Goal: Task Accomplishment & Management: Use online tool/utility

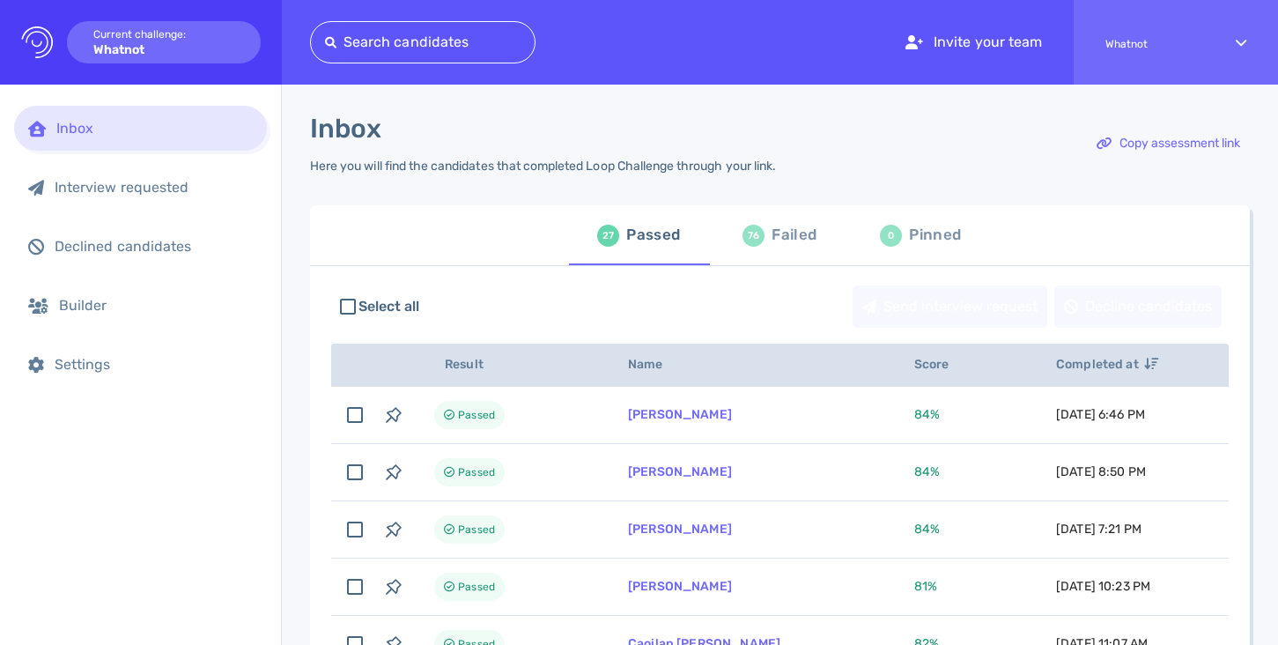
click at [507, 41] on div at bounding box center [423, 42] width 196 height 25
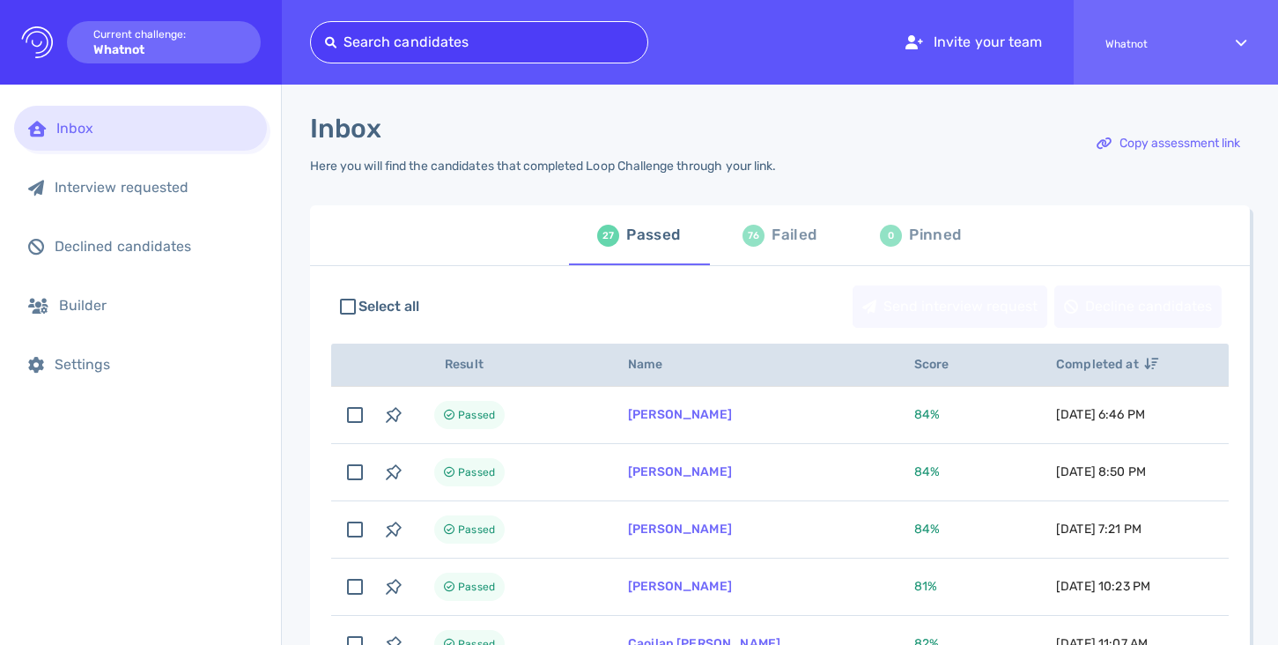
paste input "[PERSON_NAME][EMAIL_ADDRESS][DOMAIN_NAME]"
type input "[PERSON_NAME][EMAIL_ADDRESS][DOMAIN_NAME]"
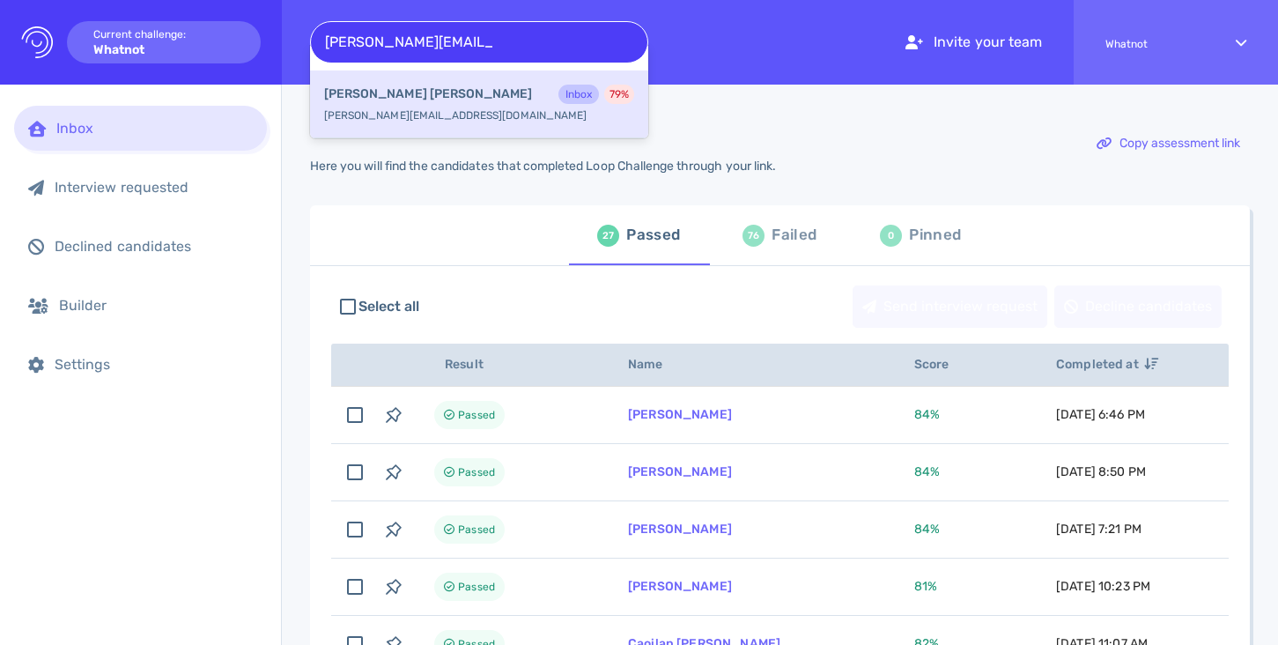
click at [477, 100] on div "[PERSON_NAME] Inbox 79 %" at bounding box center [479, 96] width 310 height 23
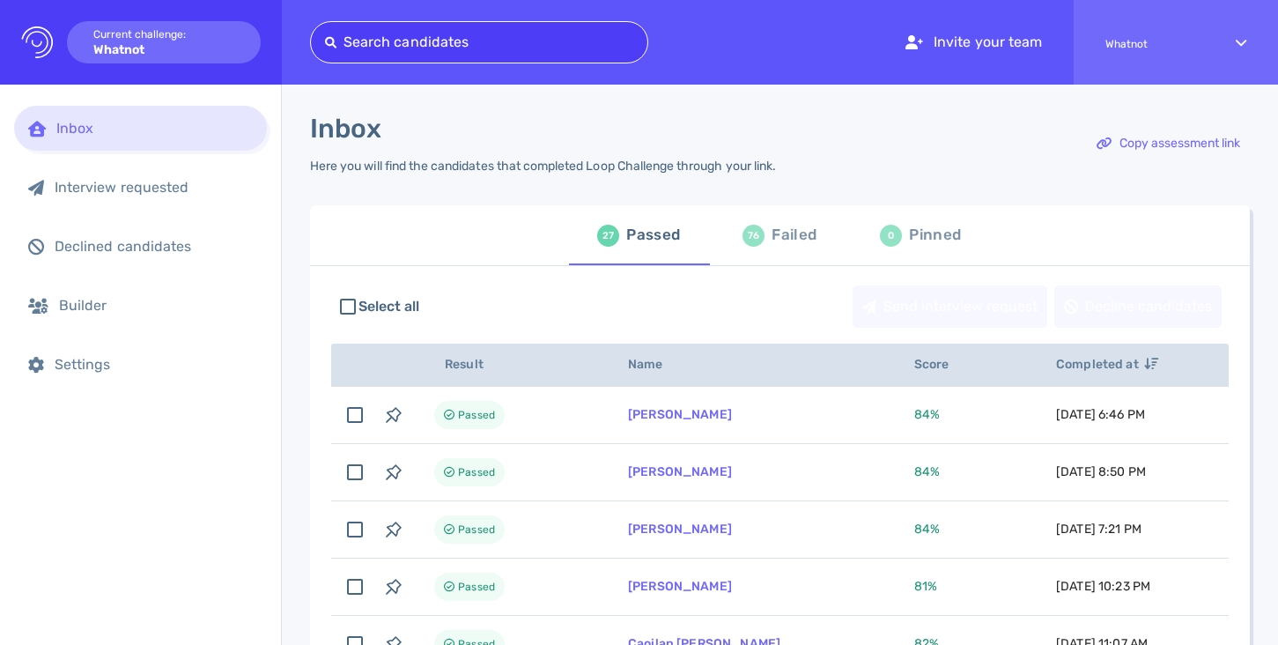
click at [430, 55] on div "Search candidates" at bounding box center [479, 42] width 337 height 28
type input "x"
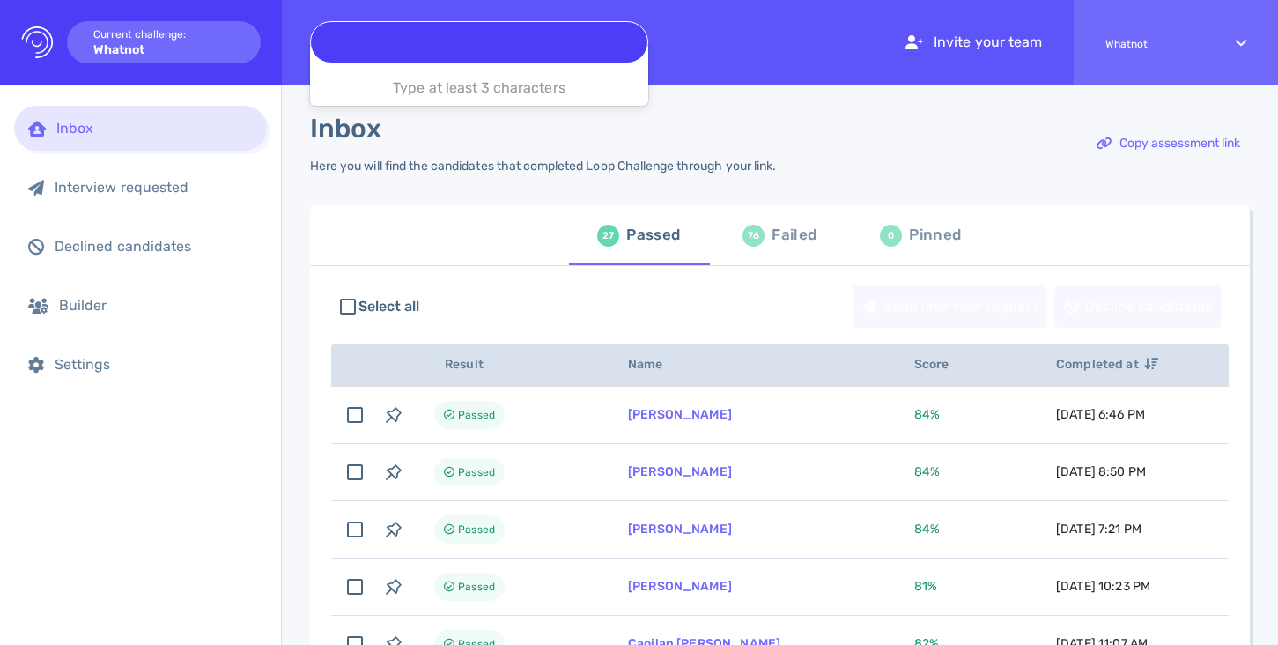
click at [428, 31] on div at bounding box center [479, 42] width 308 height 25
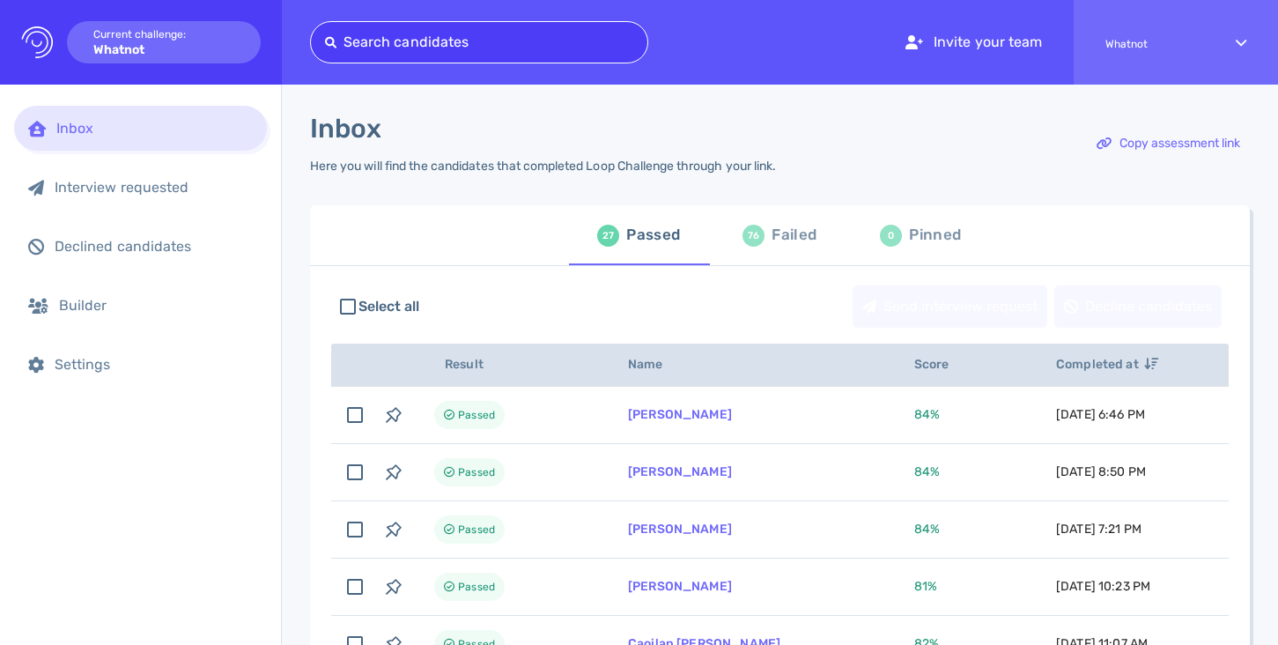
paste input "[EMAIL_ADDRESS][PERSON_NAME][DOMAIN_NAME]"
type input "[EMAIL_ADDRESS][PERSON_NAME][DOMAIN_NAME]"
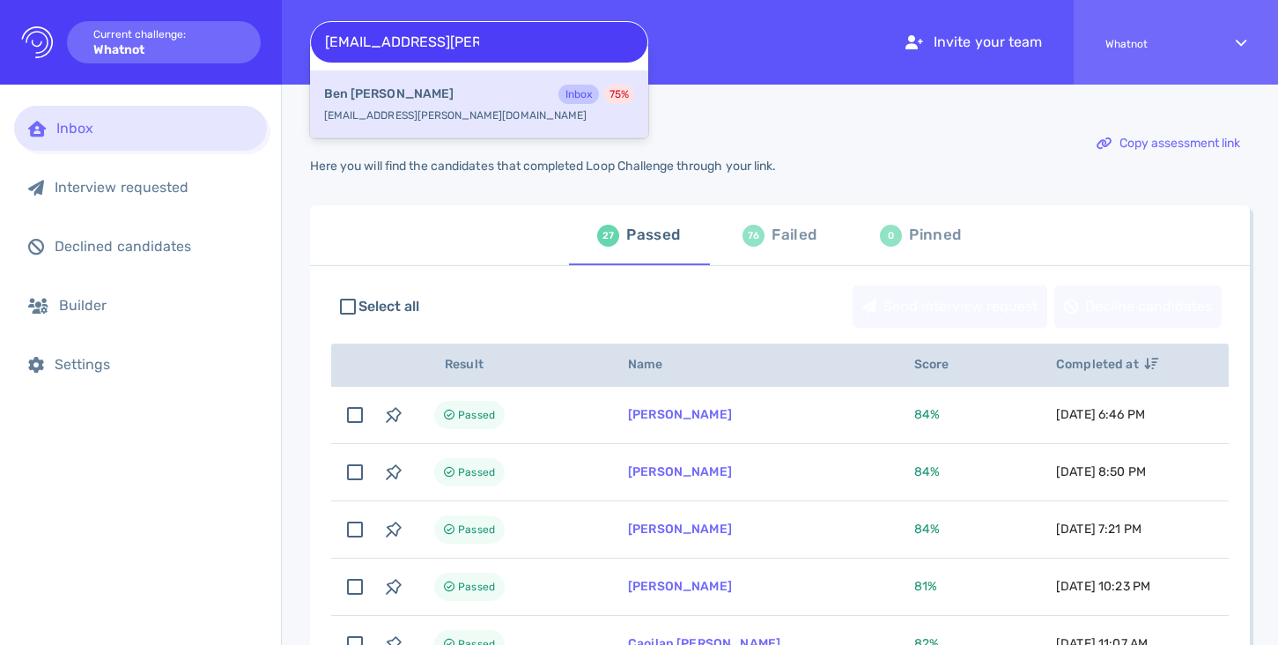
click at [425, 96] on div "[PERSON_NAME] Inbox 75 %" at bounding box center [479, 96] width 310 height 23
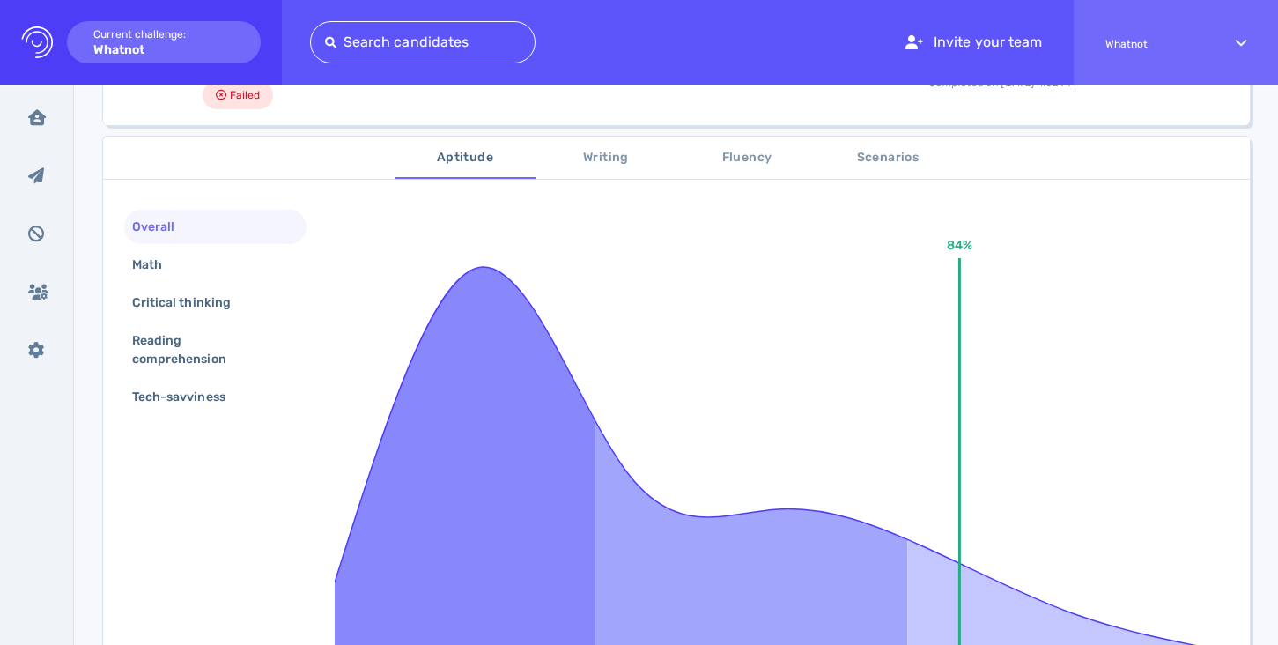
scroll to position [521, 0]
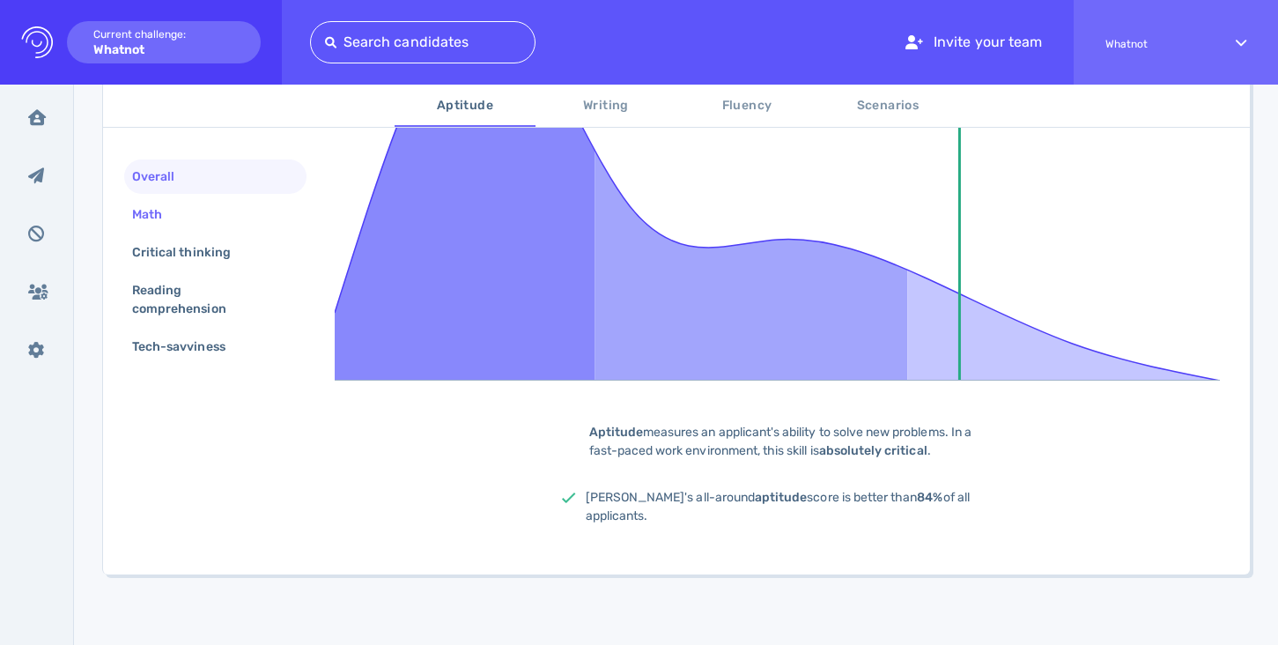
click at [198, 216] on div "Math" at bounding box center [215, 214] width 182 height 34
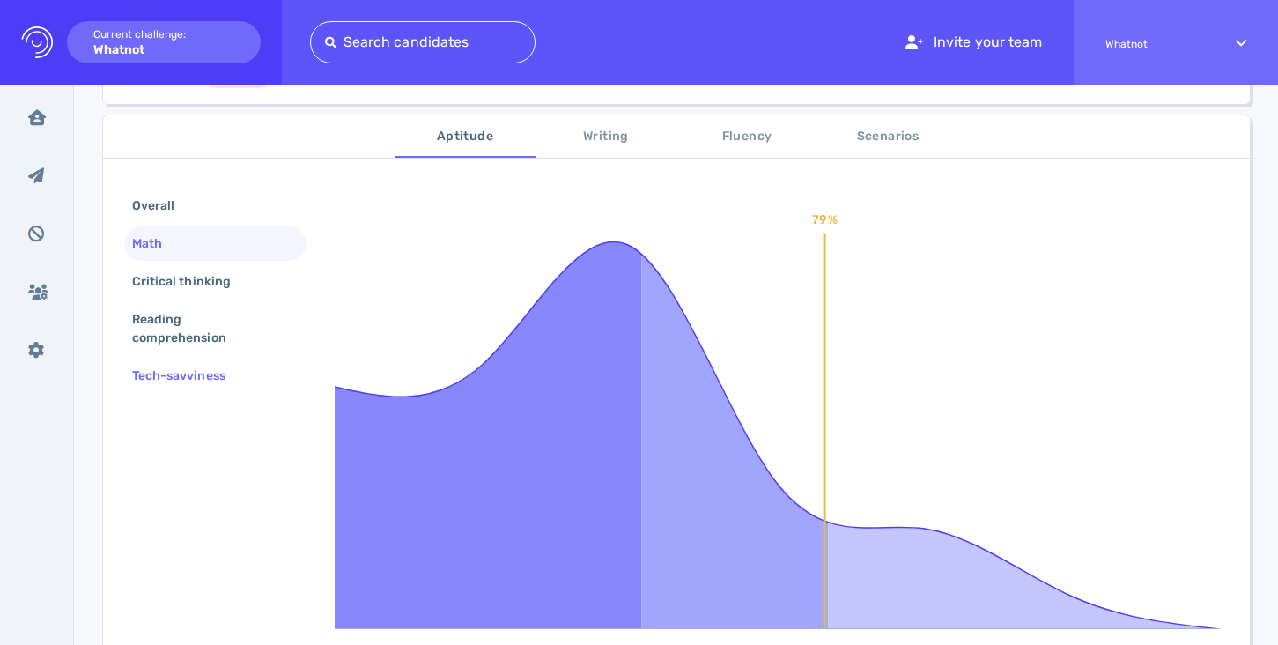
scroll to position [272, 0]
click at [189, 282] on div "Critical thinking" at bounding box center [190, 283] width 123 height 26
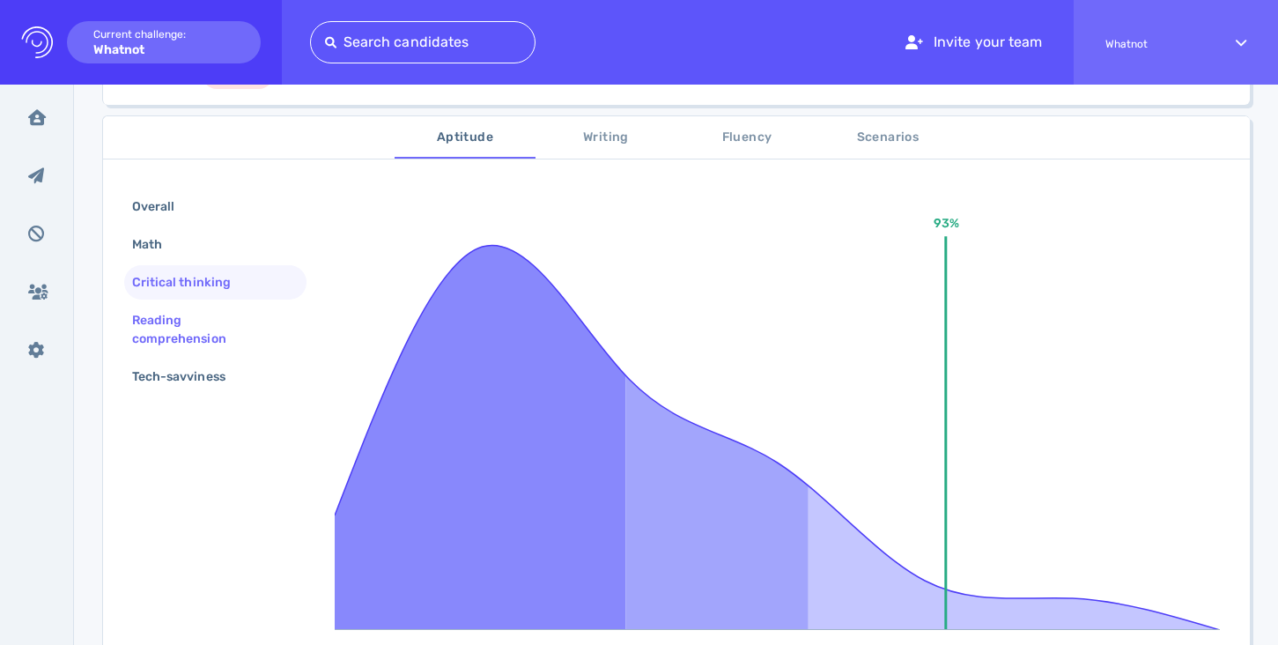
click at [176, 324] on div "Reading comprehension" at bounding box center [208, 329] width 159 height 44
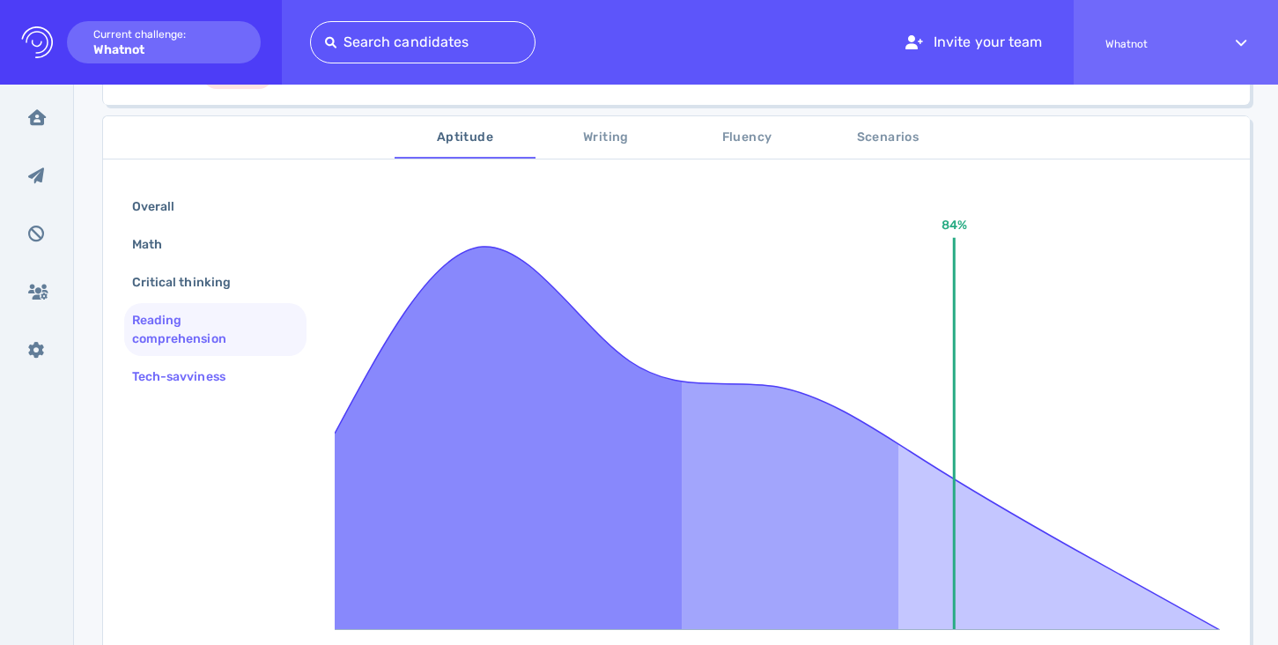
click at [171, 375] on div "Tech-savviness" at bounding box center [188, 377] width 118 height 26
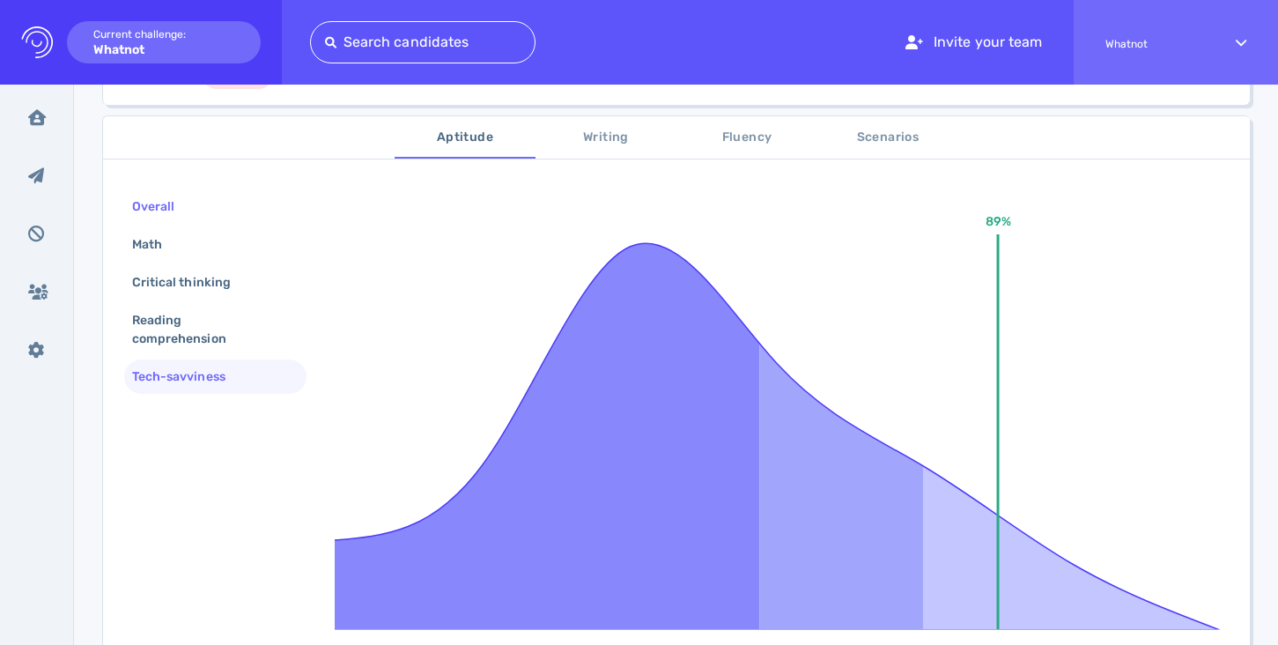
click at [180, 209] on div "Overall" at bounding box center [162, 207] width 67 height 26
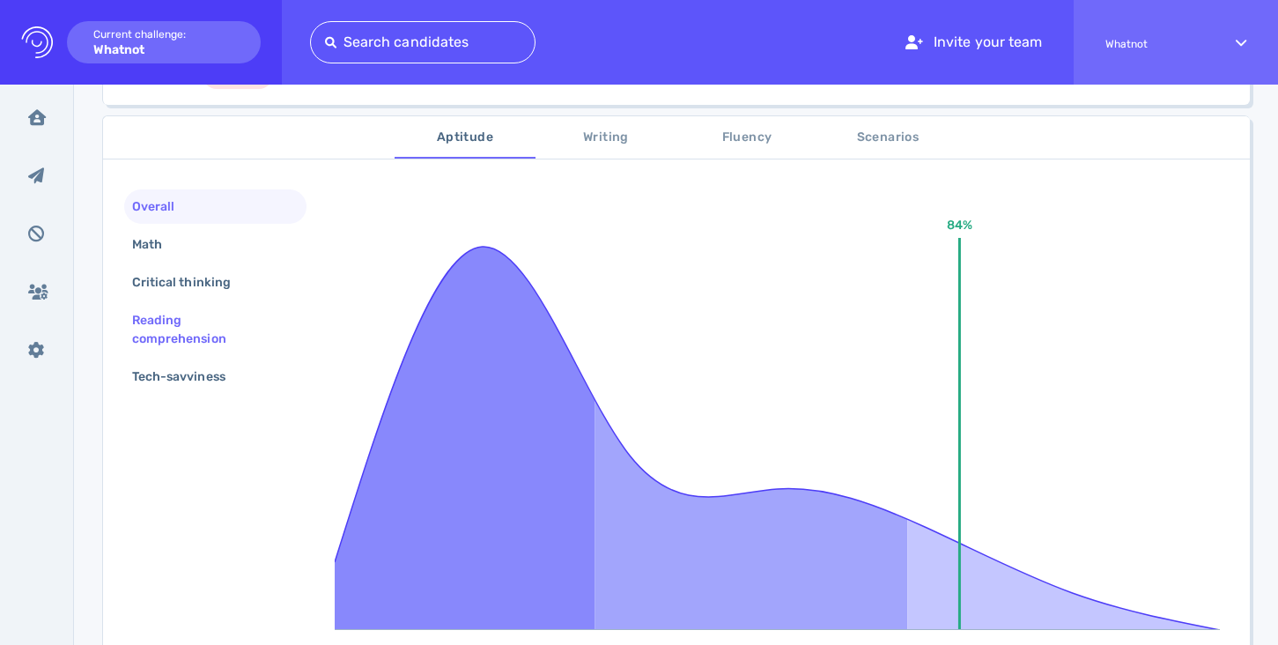
scroll to position [0, 0]
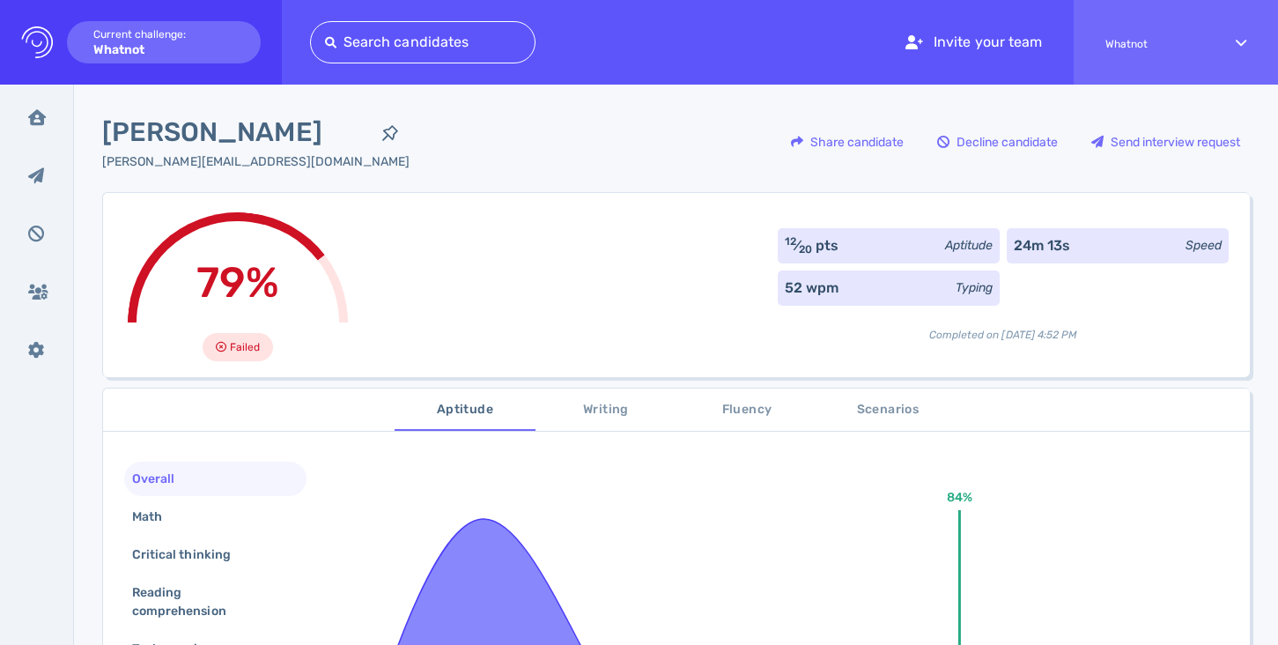
click at [651, 145] on div "Tijo Paul tijo.paul1989@gmail.com Share candidate Decline candidate Send interv…" at bounding box center [676, 152] width 1148 height 79
click at [800, 134] on div "Share candidate" at bounding box center [847, 142] width 130 height 41
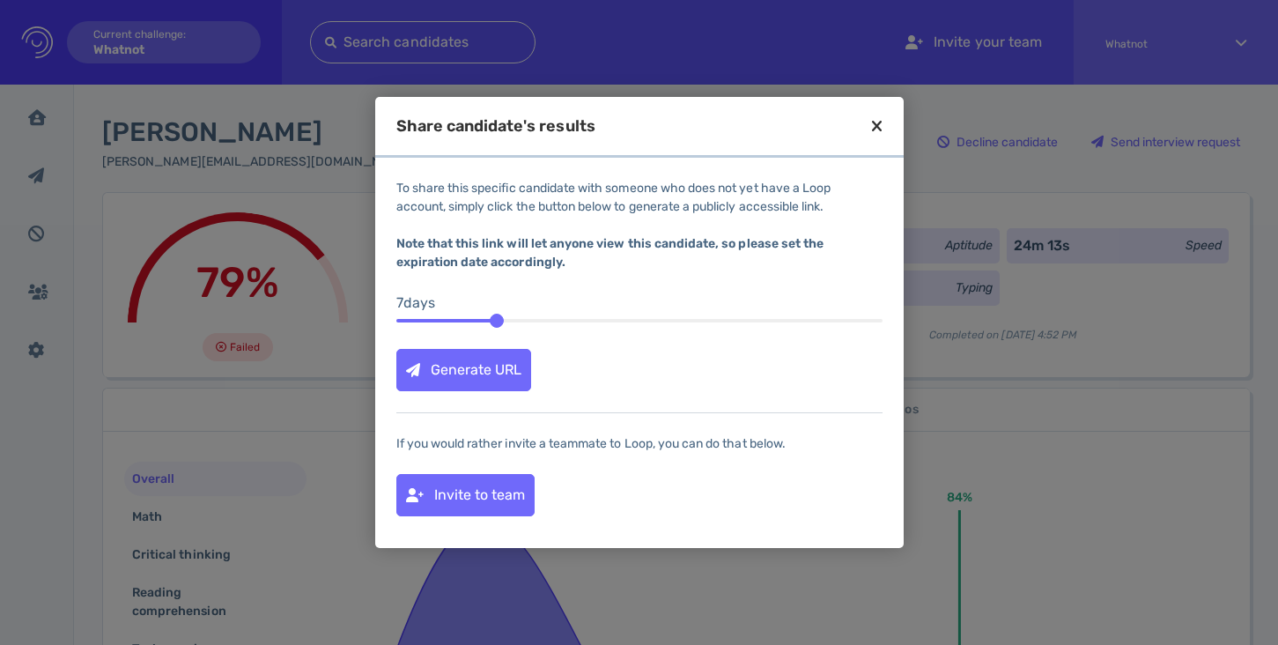
click at [879, 121] on icon at bounding box center [877, 126] width 10 height 16
